Goal: Find specific page/section: Find specific page/section

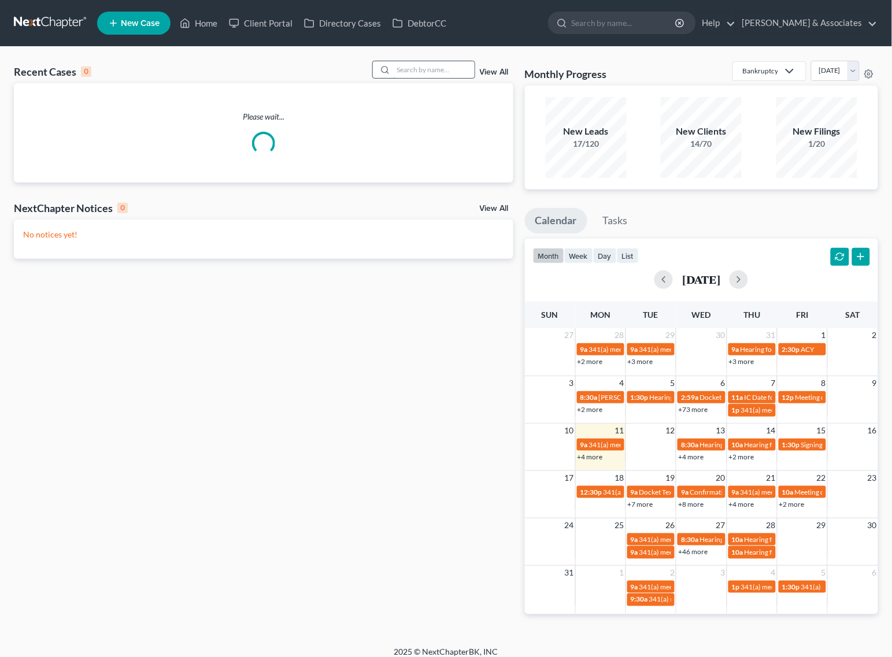
click at [445, 62] on input "search" at bounding box center [434, 69] width 81 height 17
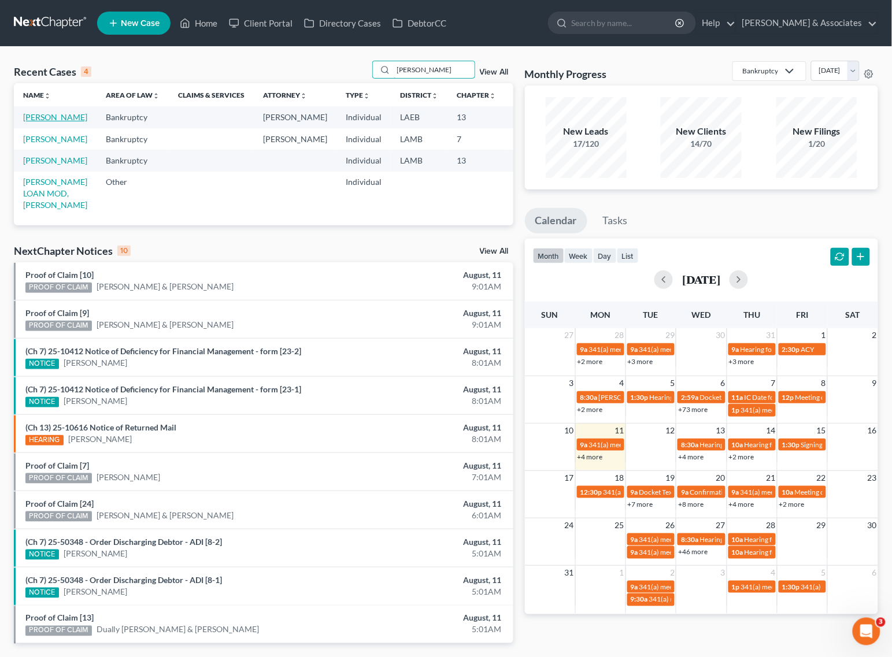
type input "[PERSON_NAME]"
click at [39, 117] on link "[PERSON_NAME]" at bounding box center [55, 117] width 64 height 10
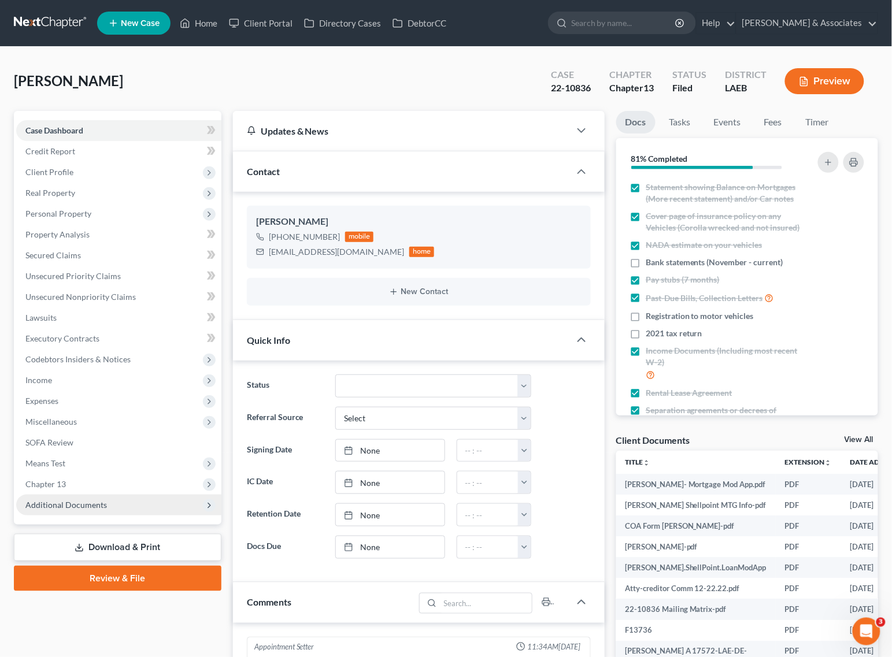
scroll to position [4318, 0]
click at [79, 501] on span "Additional Documents" at bounding box center [66, 505] width 82 height 10
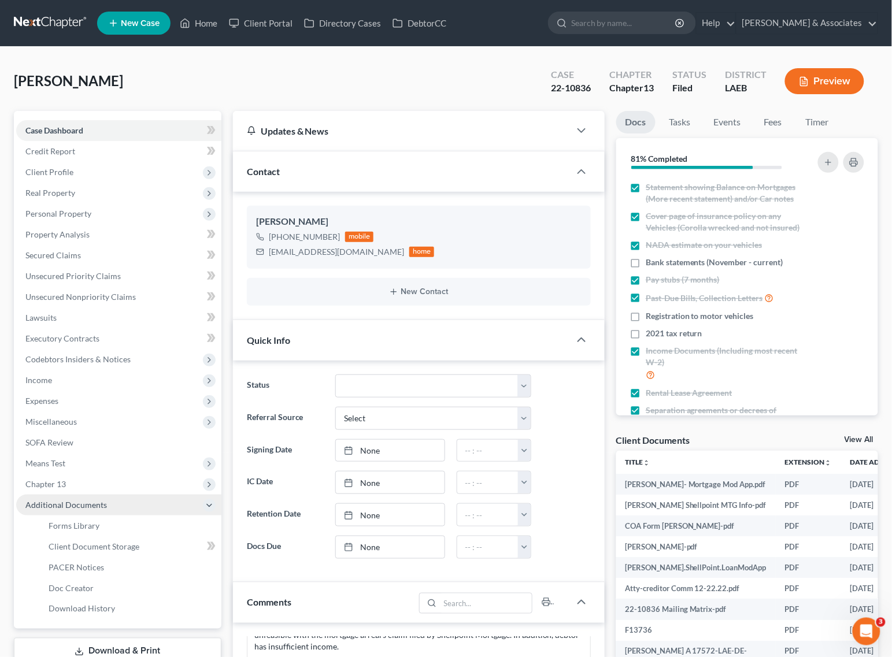
scroll to position [2297, 0]
click at [67, 564] on span "PACER Notices" at bounding box center [77, 568] width 56 height 10
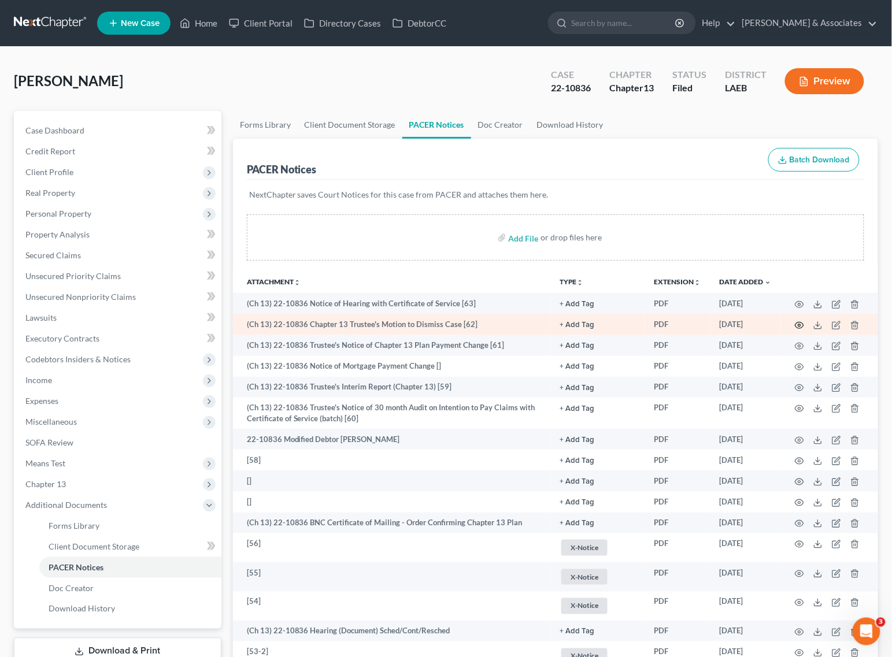
click at [800, 325] on icon "button" at bounding box center [799, 325] width 9 height 9
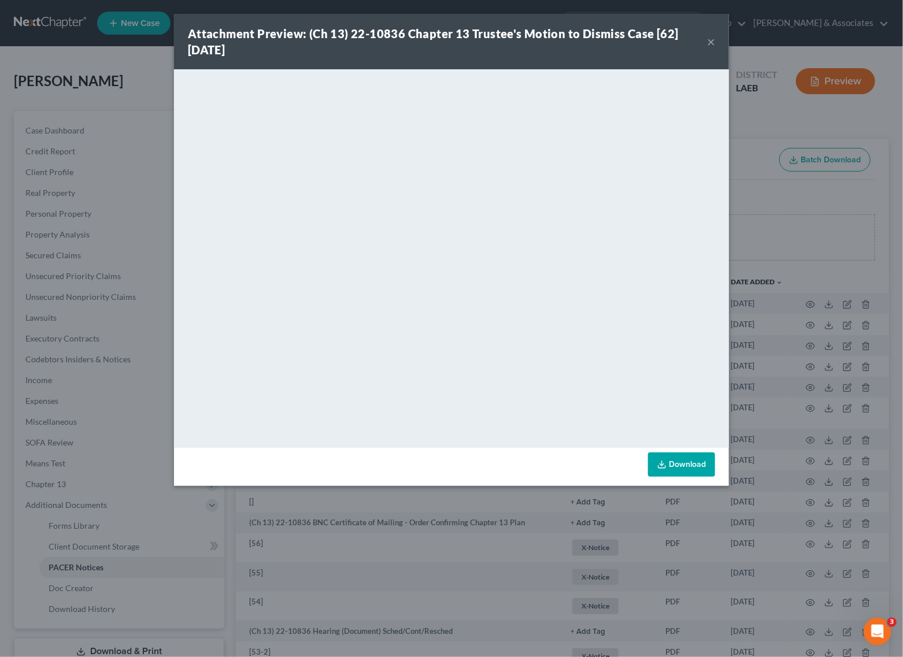
click at [712, 42] on button "×" at bounding box center [711, 42] width 8 height 14
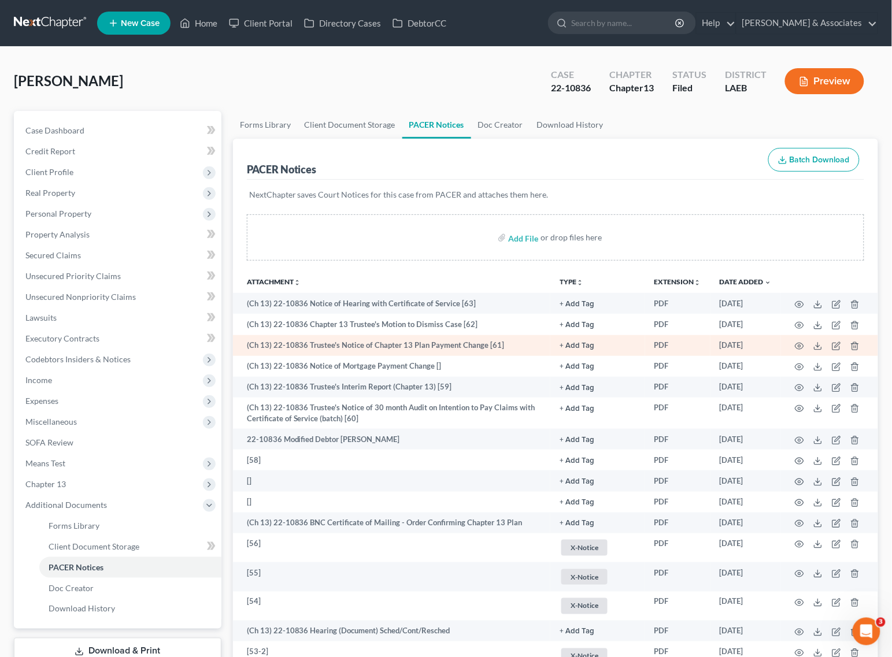
click at [805, 348] on td at bounding box center [829, 345] width 97 height 21
click at [801, 349] on icon "button" at bounding box center [799, 346] width 9 height 9
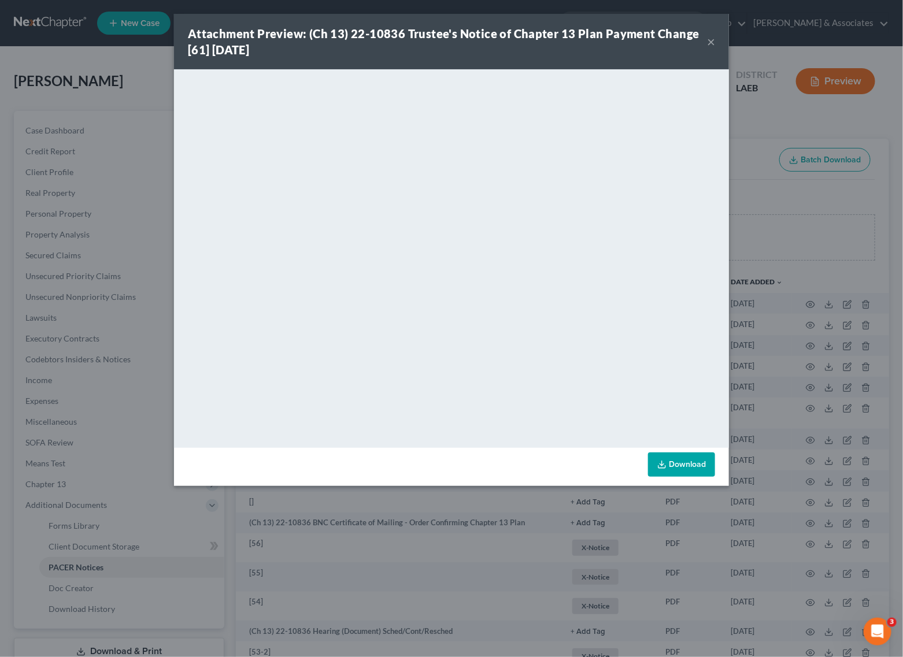
click at [710, 42] on button "×" at bounding box center [711, 42] width 8 height 14
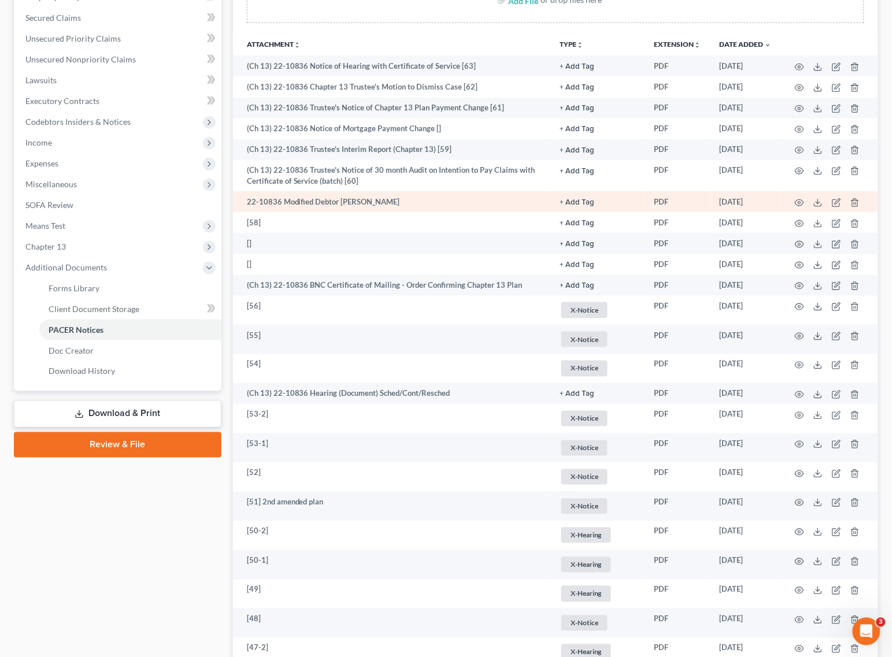
scroll to position [217, 0]
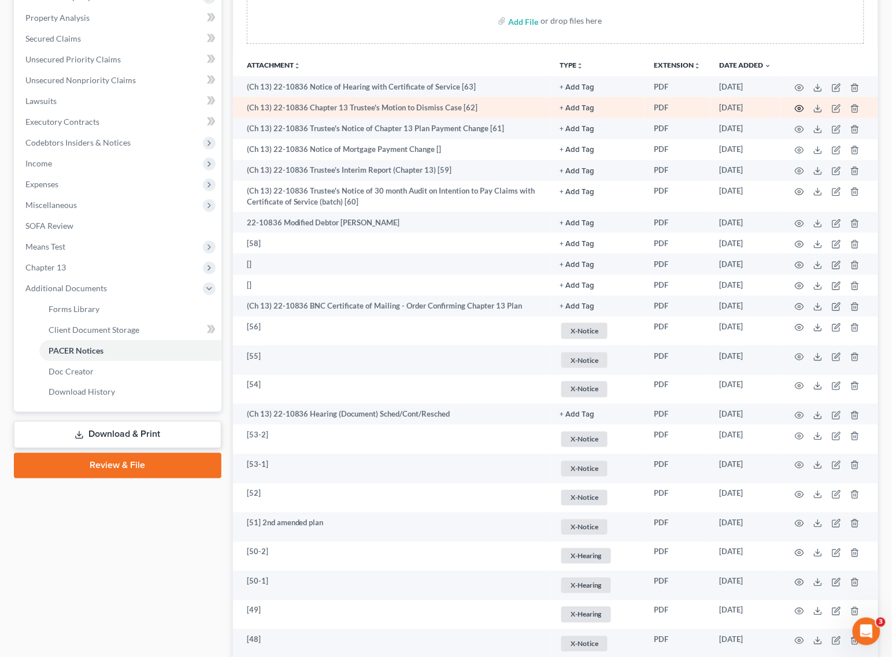
click at [800, 106] on icon "button" at bounding box center [799, 108] width 9 height 9
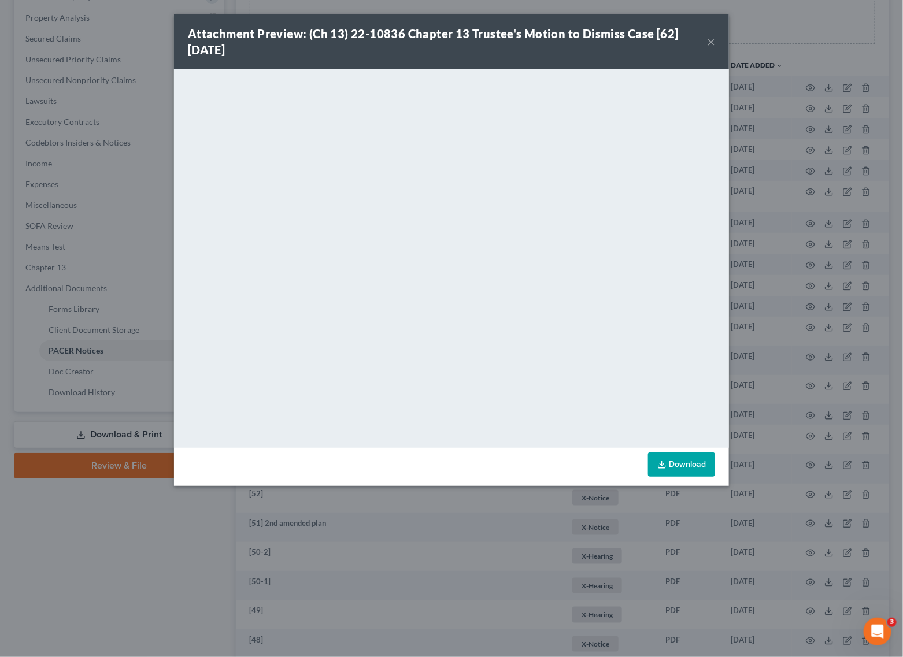
click at [709, 38] on button "×" at bounding box center [711, 42] width 8 height 14
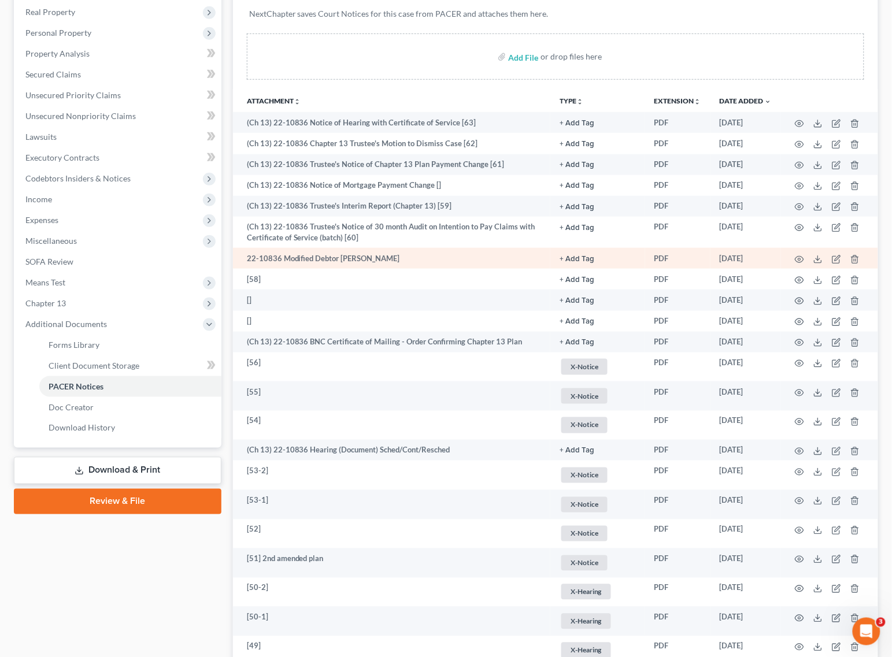
scroll to position [145, 0]
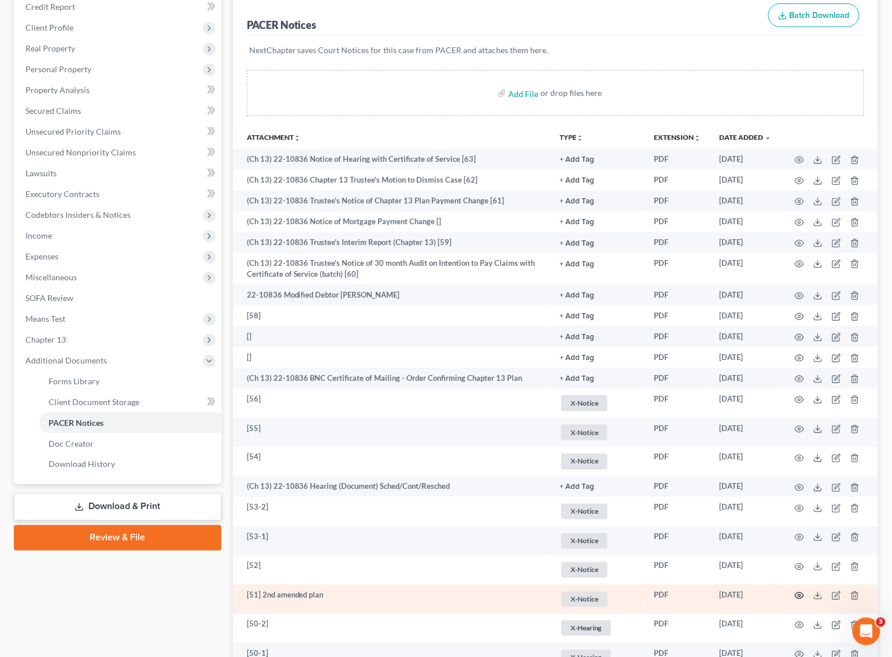
click at [799, 596] on circle "button" at bounding box center [800, 596] width 2 height 2
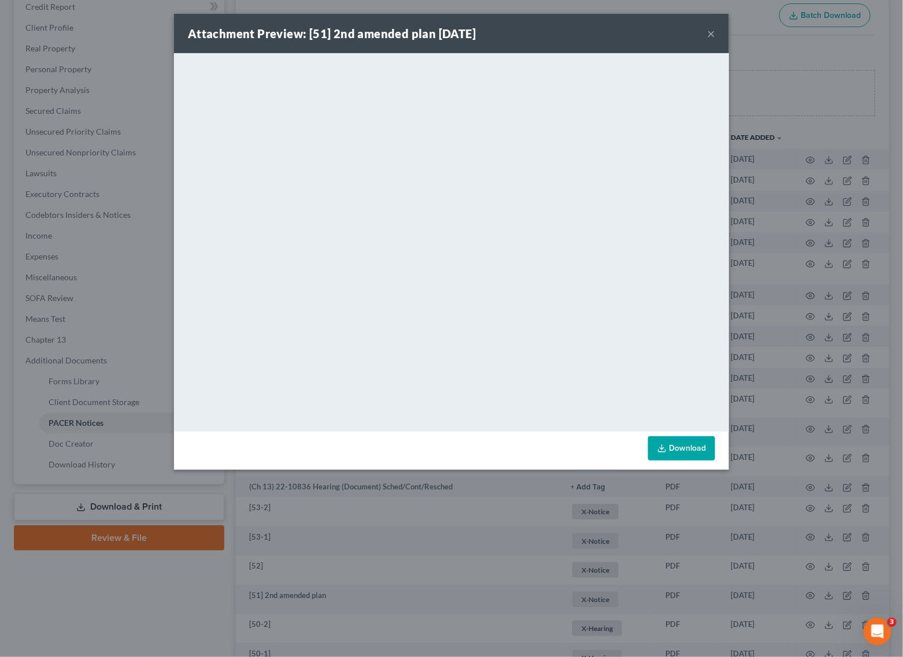
click at [707, 35] on button "×" at bounding box center [711, 34] width 8 height 14
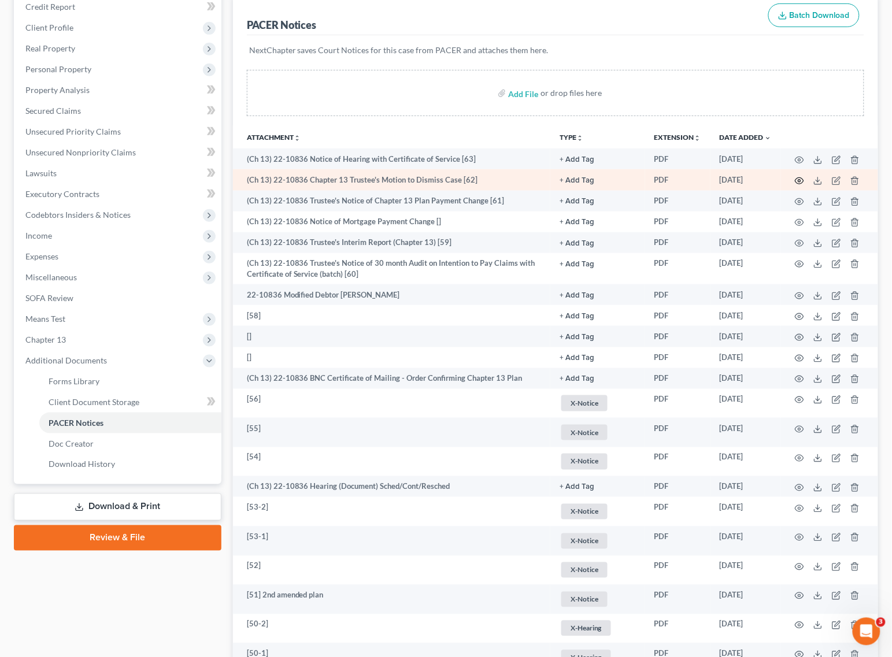
click at [799, 180] on circle "button" at bounding box center [800, 181] width 2 height 2
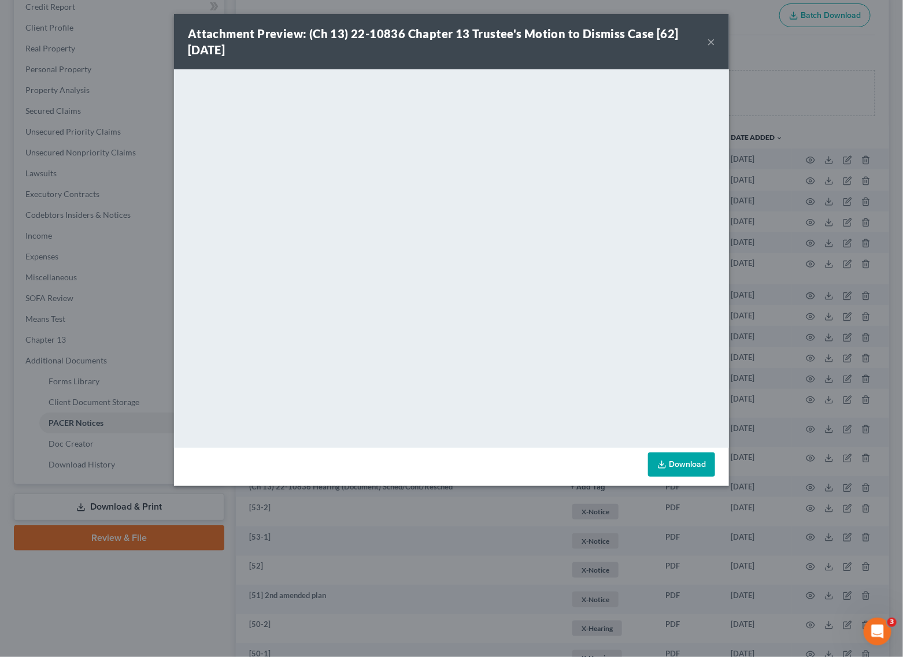
click at [715, 31] on div "Attachment Preview: (Ch 13) 22-10836 Chapter 13 Trustee's Motion to Dismiss Cas…" at bounding box center [451, 42] width 555 height 56
click at [714, 43] on button "×" at bounding box center [711, 42] width 8 height 14
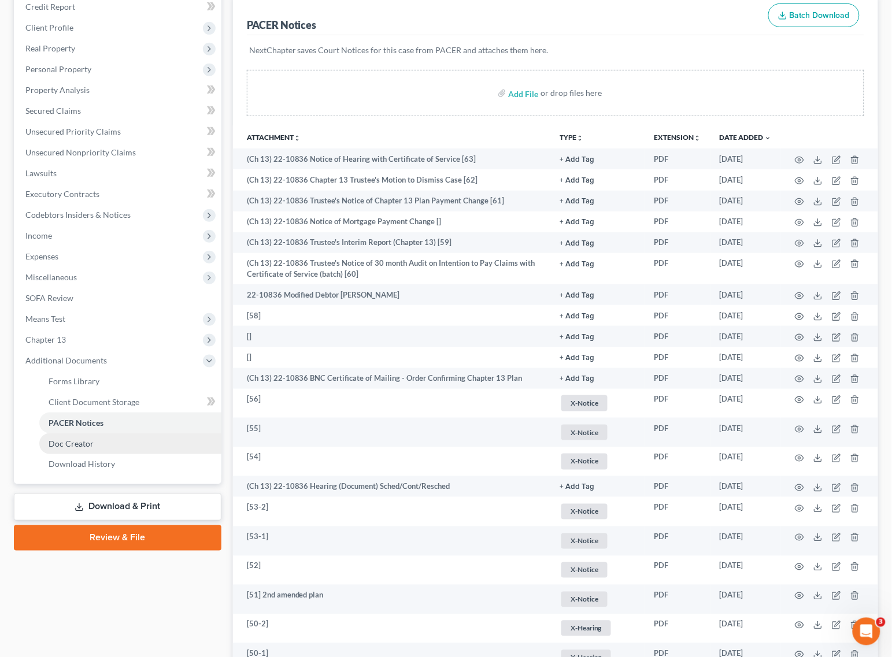
click at [56, 448] on link "Doc Creator" at bounding box center [130, 444] width 182 height 21
click at [75, 350] on span "Chapter 13" at bounding box center [118, 340] width 205 height 21
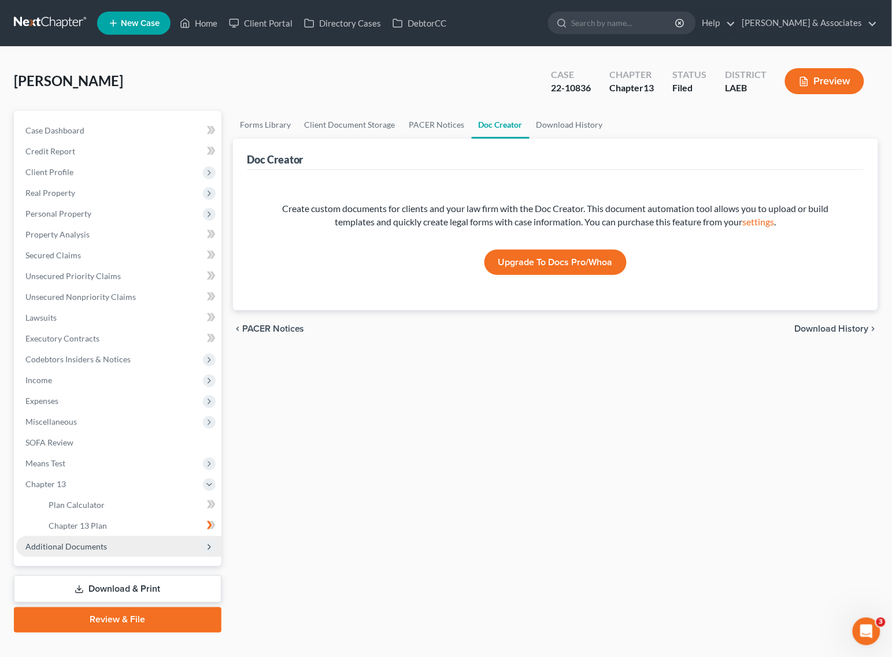
click at [56, 542] on span "Additional Documents" at bounding box center [66, 547] width 82 height 10
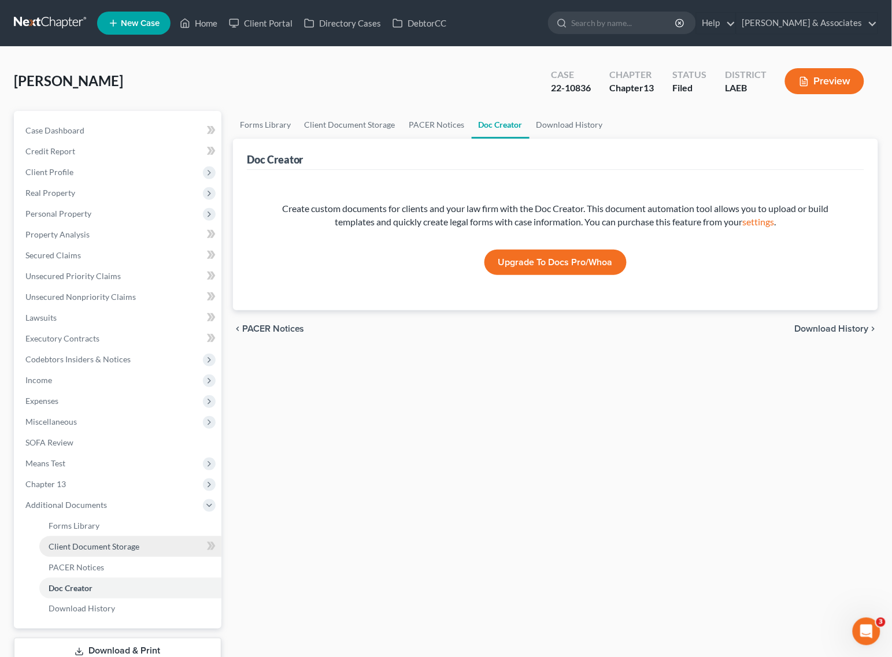
click at [69, 549] on span "Client Document Storage" at bounding box center [94, 547] width 91 height 10
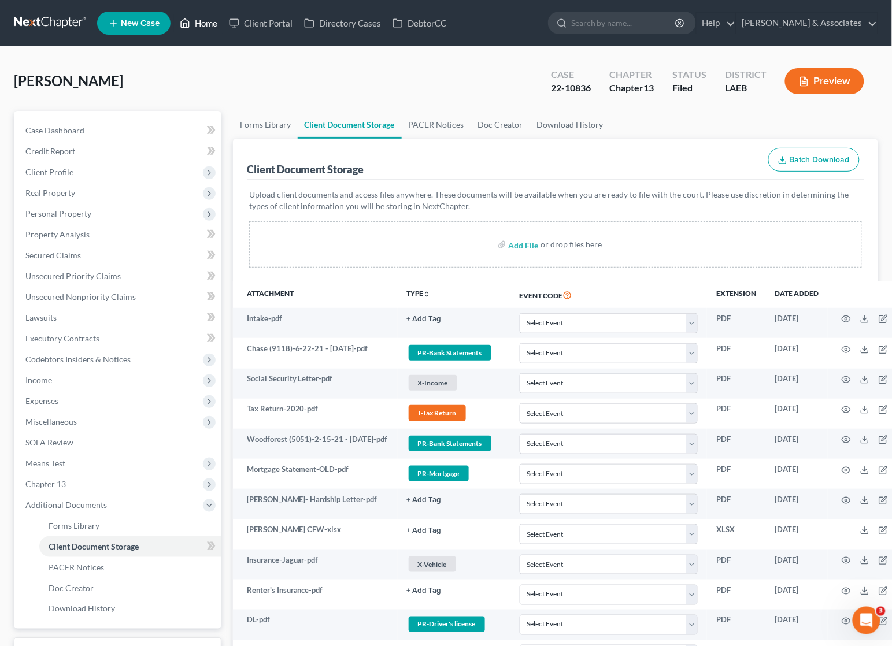
click at [201, 19] on link "Home" at bounding box center [198, 23] width 49 height 21
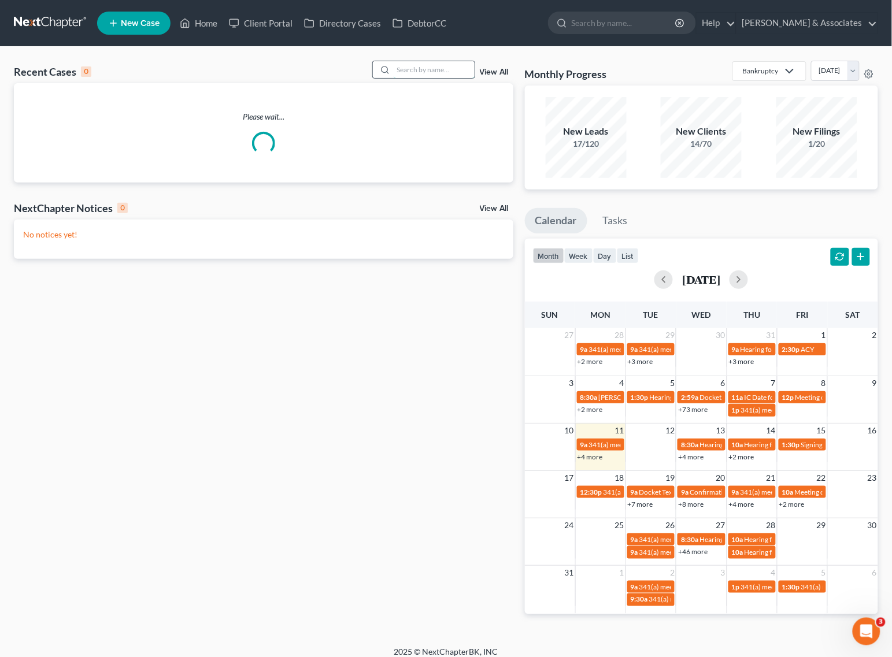
click at [443, 61] on input "search" at bounding box center [434, 69] width 81 height 17
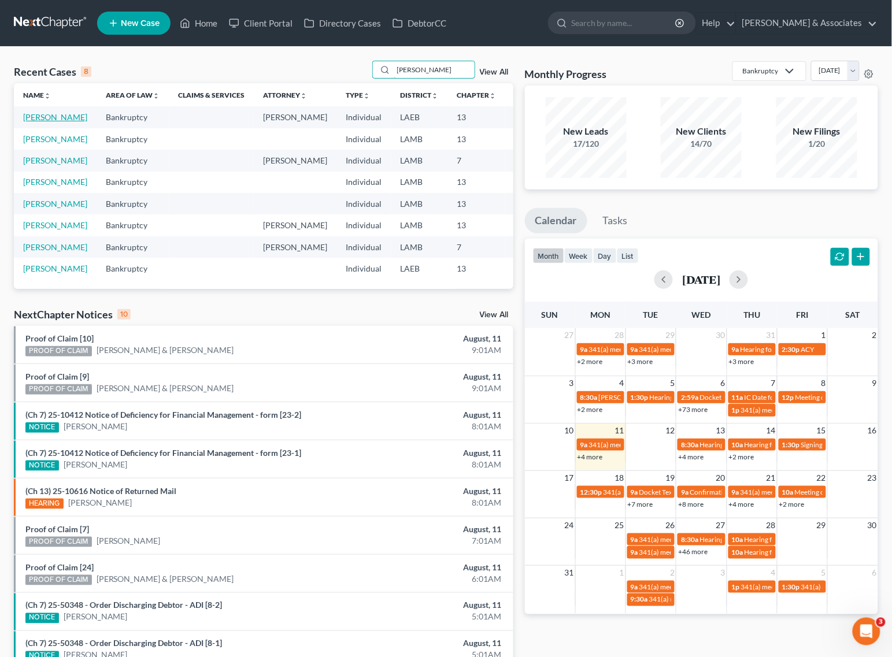
type input "[PERSON_NAME]"
click at [39, 122] on link "[PERSON_NAME]" at bounding box center [55, 117] width 64 height 10
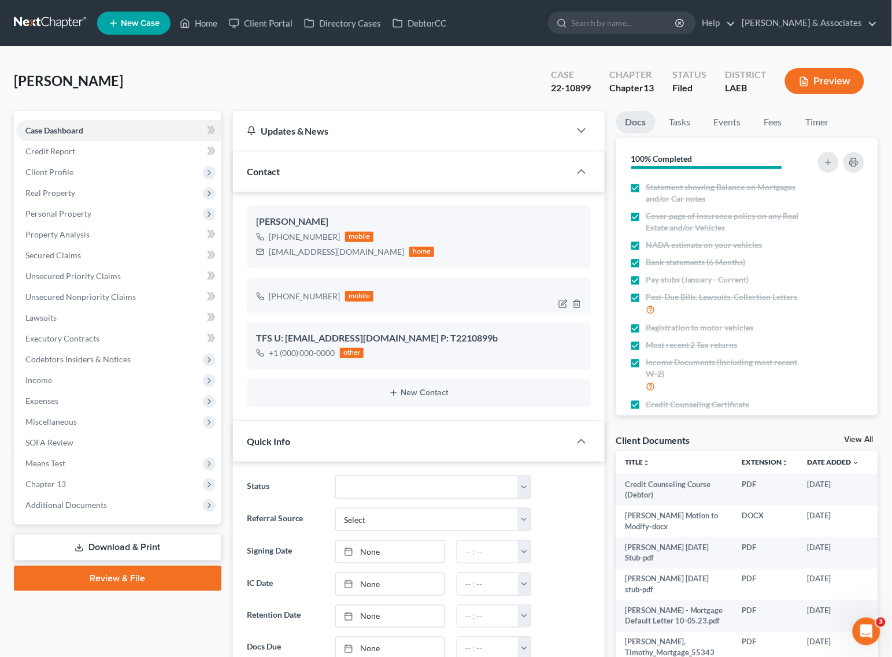
scroll to position [3329, 0]
click at [73, 490] on span "Chapter 13" at bounding box center [118, 484] width 205 height 21
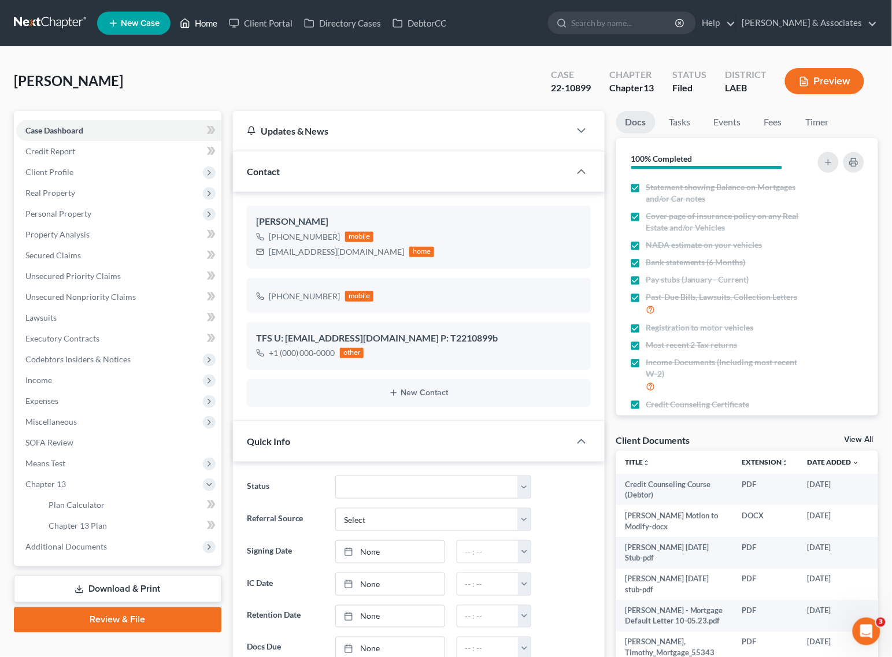
drag, startPoint x: 215, startPoint y: 20, endPoint x: 299, endPoint y: 50, distance: 89.4
click at [215, 20] on link "Home" at bounding box center [198, 23] width 49 height 21
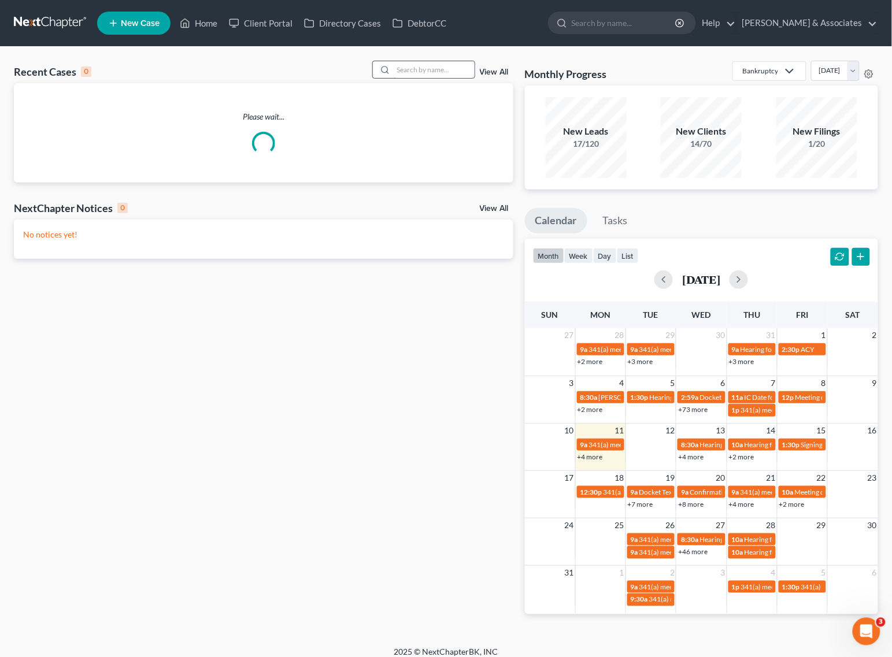
click at [454, 73] on input "search" at bounding box center [434, 69] width 81 height 17
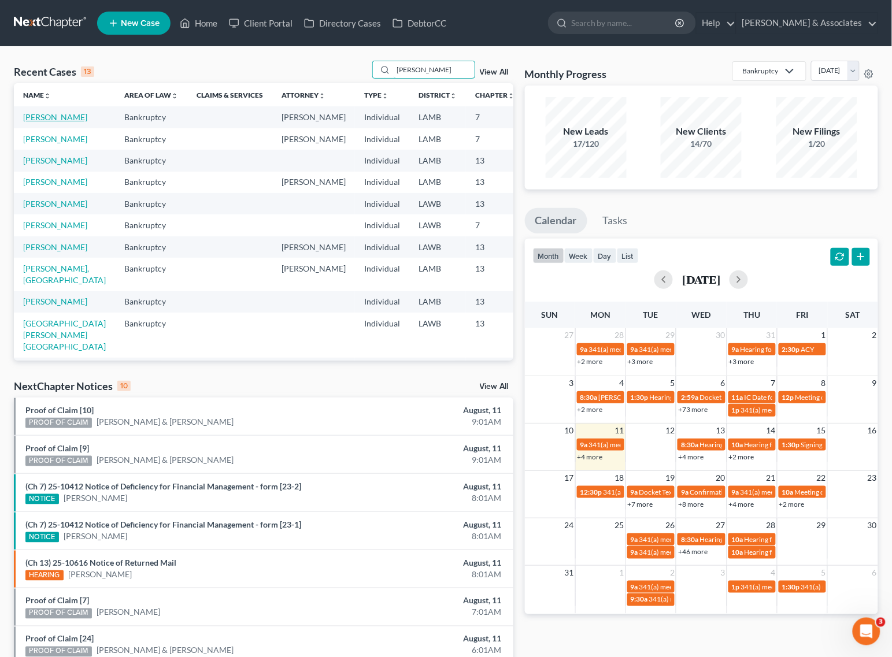
type input "[PERSON_NAME]"
click at [32, 121] on link "[PERSON_NAME]" at bounding box center [55, 117] width 64 height 10
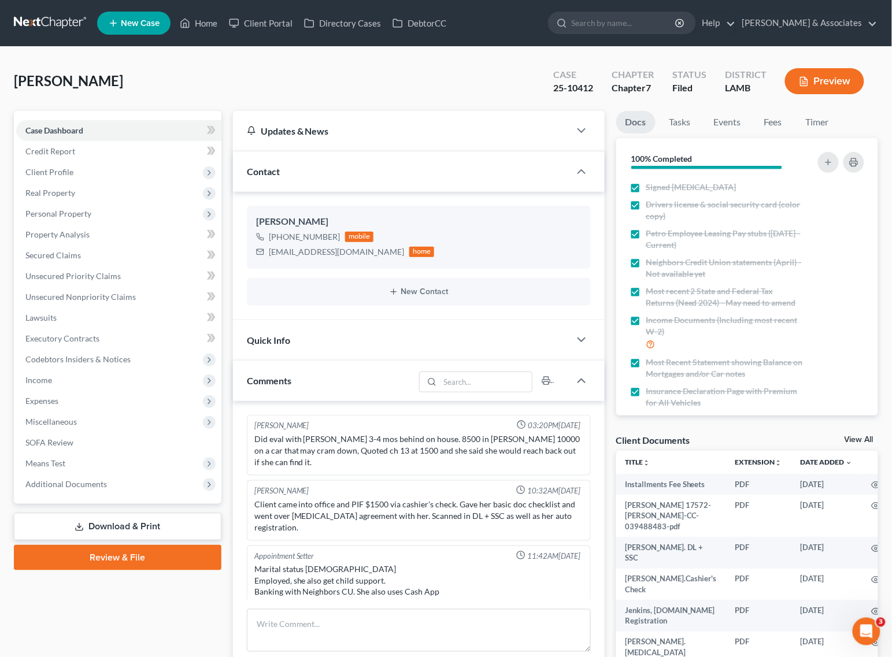
scroll to position [1818, 0]
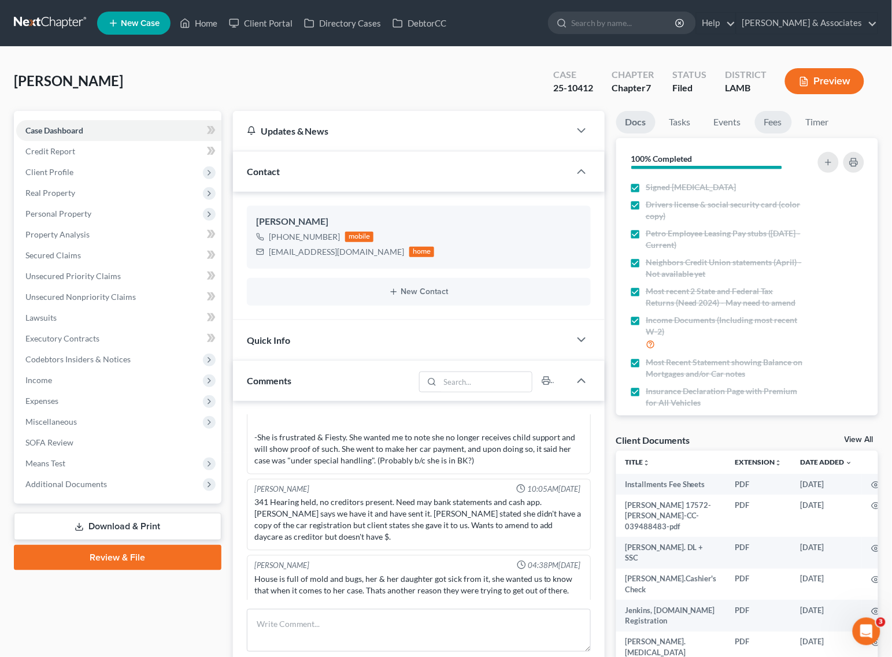
drag, startPoint x: 752, startPoint y: 128, endPoint x: 768, endPoint y: 127, distance: 16.2
click at [752, 128] on ul "Docs Tasks Events Fees Timer" at bounding box center [747, 124] width 262 height 27
click at [777, 125] on link "Fees" at bounding box center [773, 122] width 37 height 23
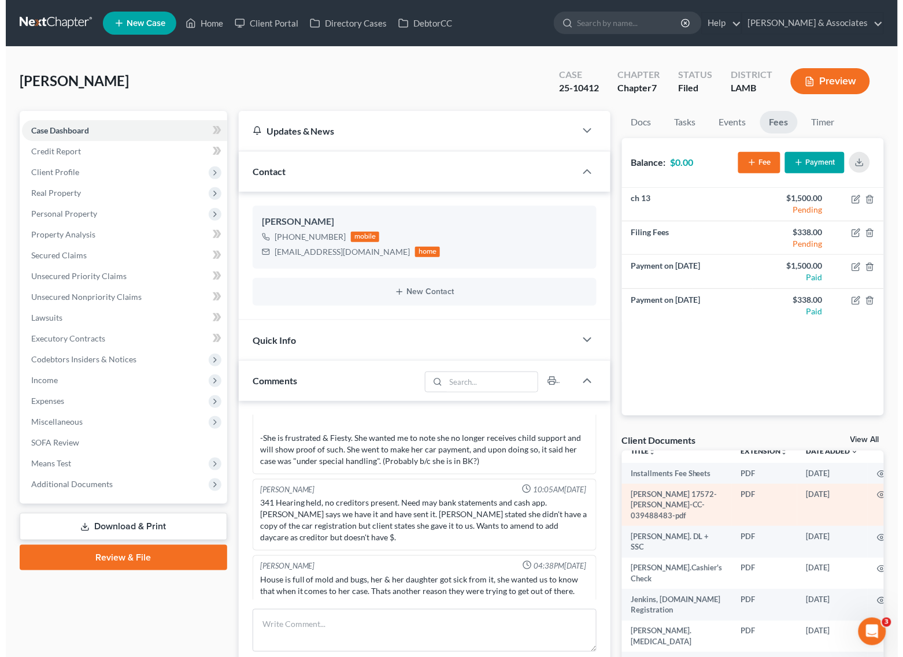
scroll to position [54, 0]
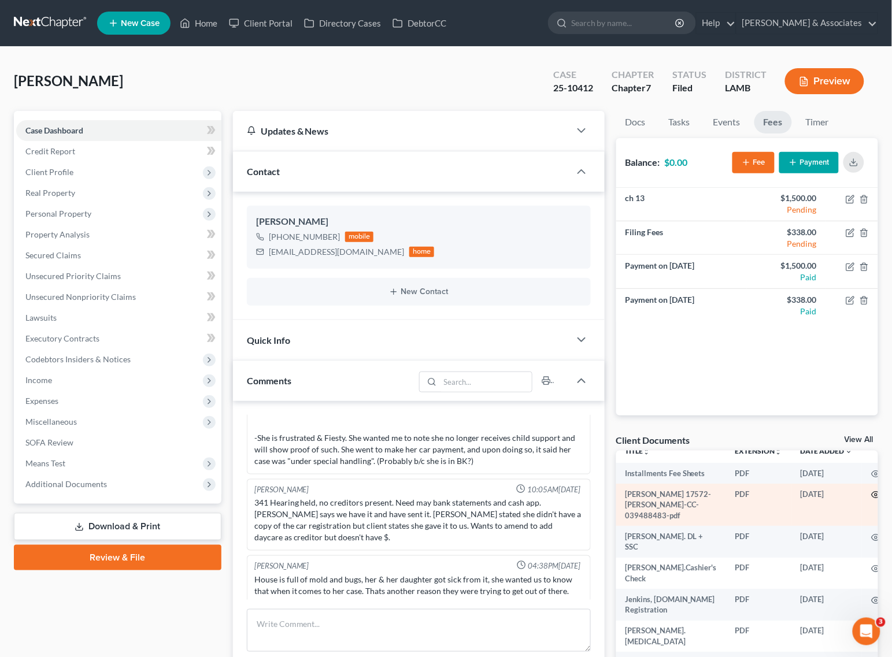
click at [872, 490] on icon "button" at bounding box center [876, 494] width 9 height 9
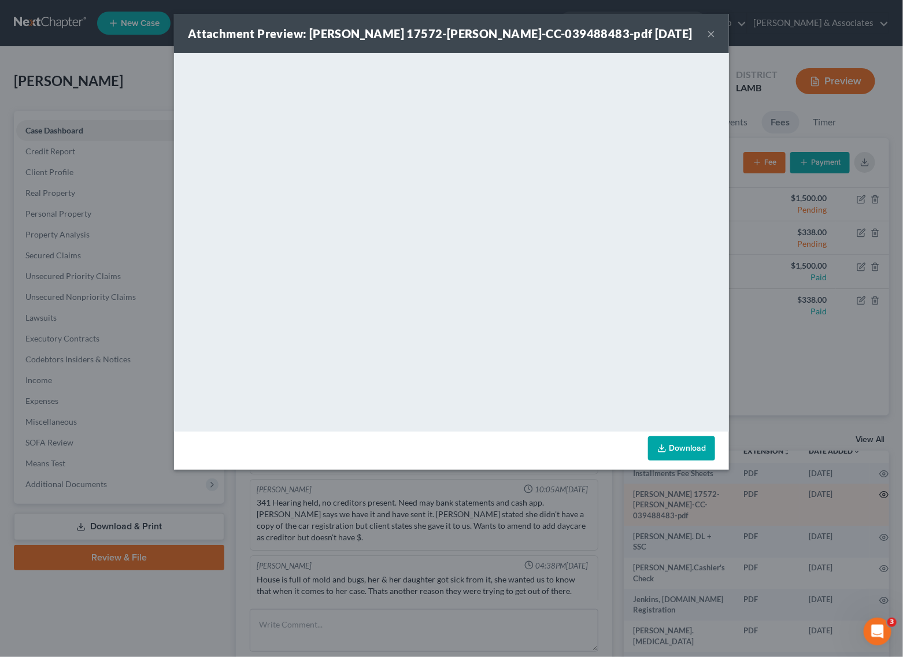
scroll to position [43, 0]
